Goal: Obtain resource: Download file/media

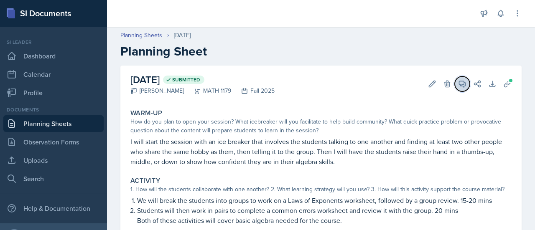
click at [460, 86] on icon at bounding box center [463, 84] width 6 height 6
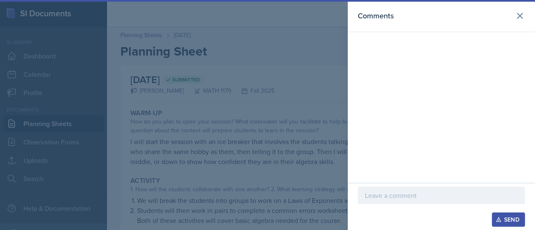
click at [332, 129] on div at bounding box center [267, 115] width 535 height 230
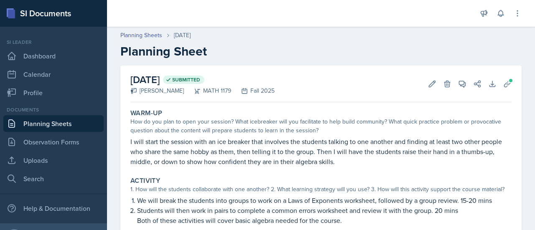
click at [69, 125] on link "Planning Sheets" at bounding box center [53, 123] width 100 height 17
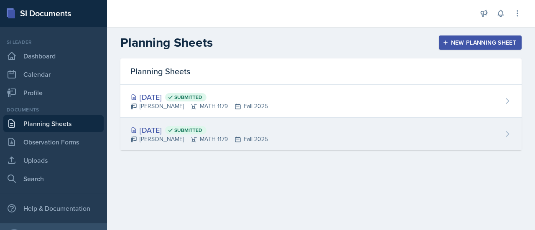
click at [246, 142] on div "[PERSON_NAME] MATH 1179 Fall 2025" at bounding box center [199, 139] width 138 height 9
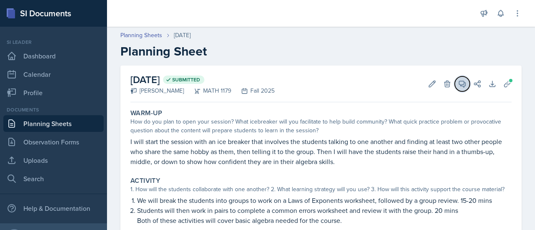
click at [458, 86] on icon at bounding box center [462, 84] width 8 height 8
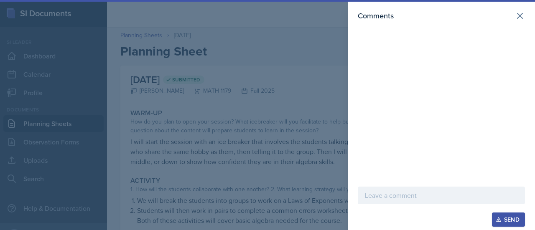
click at [322, 121] on div at bounding box center [267, 115] width 535 height 230
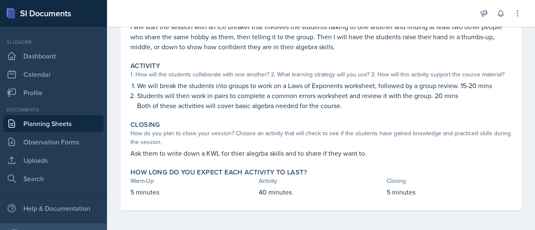
click at [338, 141] on div "How do you plan to close your session? Choose an activity that will check to se…" at bounding box center [320, 138] width 381 height 18
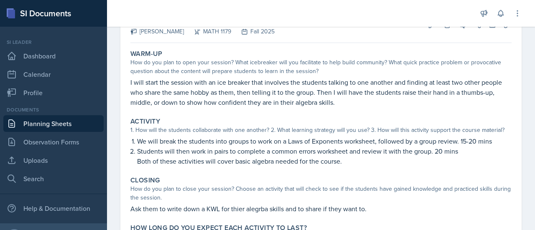
scroll to position [60, 0]
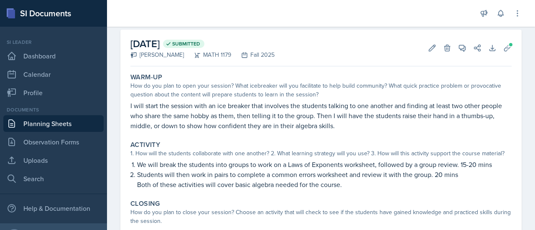
click at [348, 144] on div "Activity" at bounding box center [320, 145] width 381 height 8
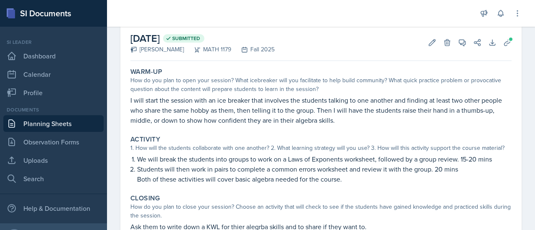
scroll to position [42, 0]
click at [71, 125] on link "Planning Sheets" at bounding box center [53, 123] width 100 height 17
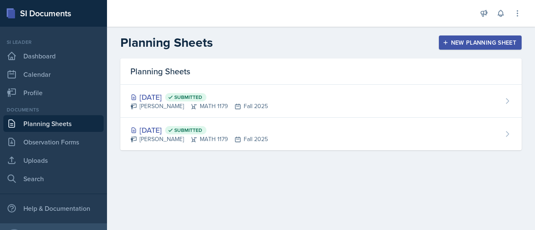
click at [178, 141] on div "[PERSON_NAME] MATH 1179 Fall 2025" at bounding box center [199, 139] width 138 height 9
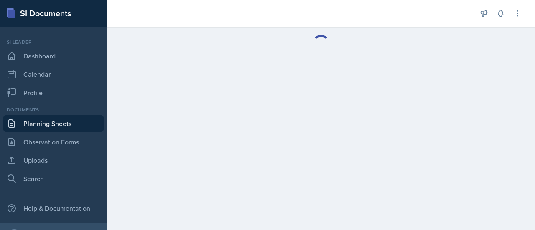
click at [79, 127] on link "Planning Sheets" at bounding box center [53, 123] width 100 height 17
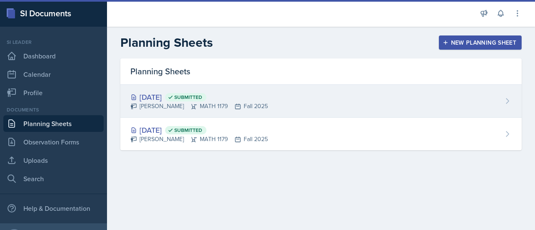
click at [199, 106] on div "[PERSON_NAME] MATH 1179 Fall 2025" at bounding box center [199, 106] width 138 height 9
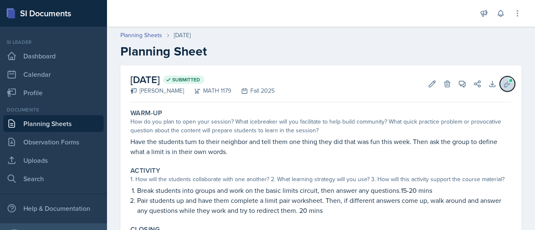
click at [504, 86] on icon at bounding box center [508, 84] width 8 height 8
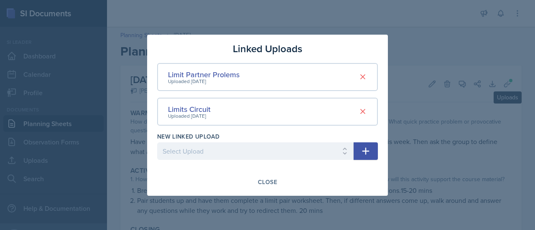
click at [199, 114] on div "Uploaded [DATE]" at bounding box center [189, 117] width 43 height 8
click at [196, 110] on div "Limits Circuit" at bounding box center [189, 109] width 43 height 11
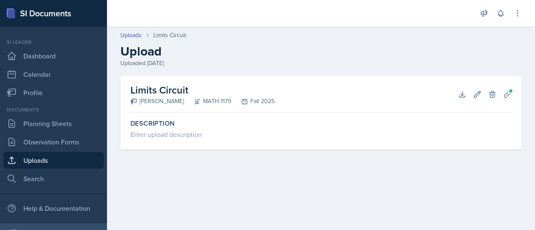
click at [229, 180] on main "Uploads Limits Circuit Upload Uploaded [DATE] Limits Circuit [PERSON_NAME] MATH…" at bounding box center [321, 129] width 428 height 204
